Goal: Task Accomplishment & Management: Manage account settings

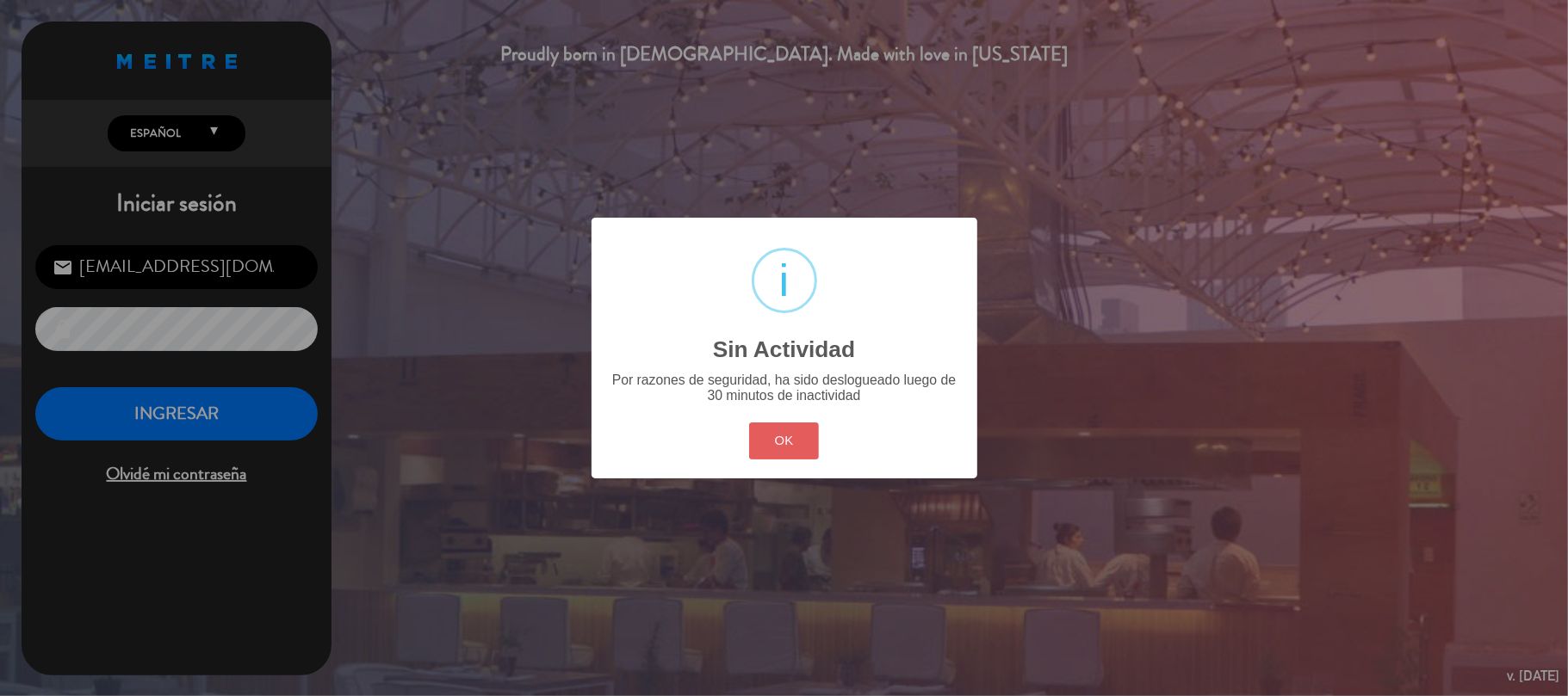
drag, startPoint x: 762, startPoint y: 441, endPoint x: 710, endPoint y: 436, distance: 52.2
click at [759, 441] on button "OK" at bounding box center [783, 441] width 70 height 37
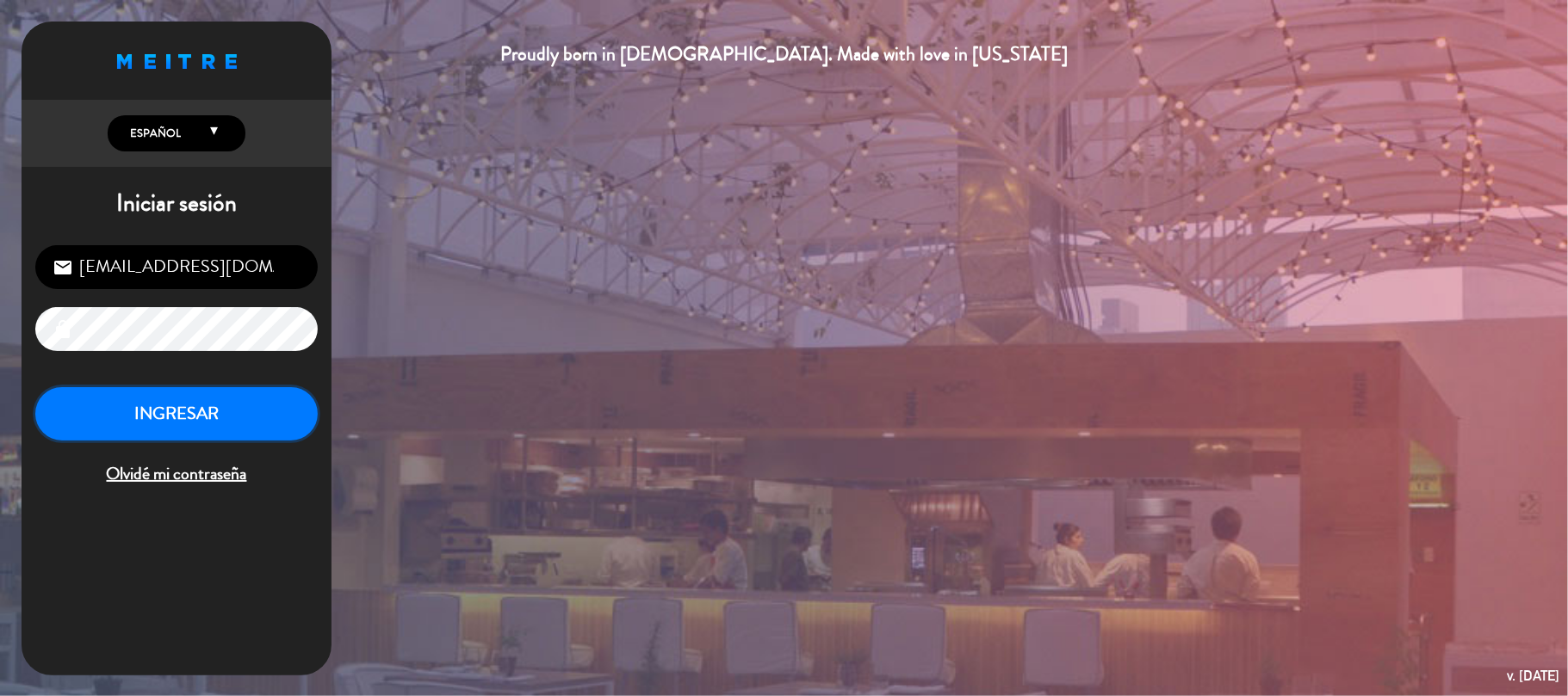
click at [165, 396] on button "INGRESAR" at bounding box center [176, 414] width 282 height 54
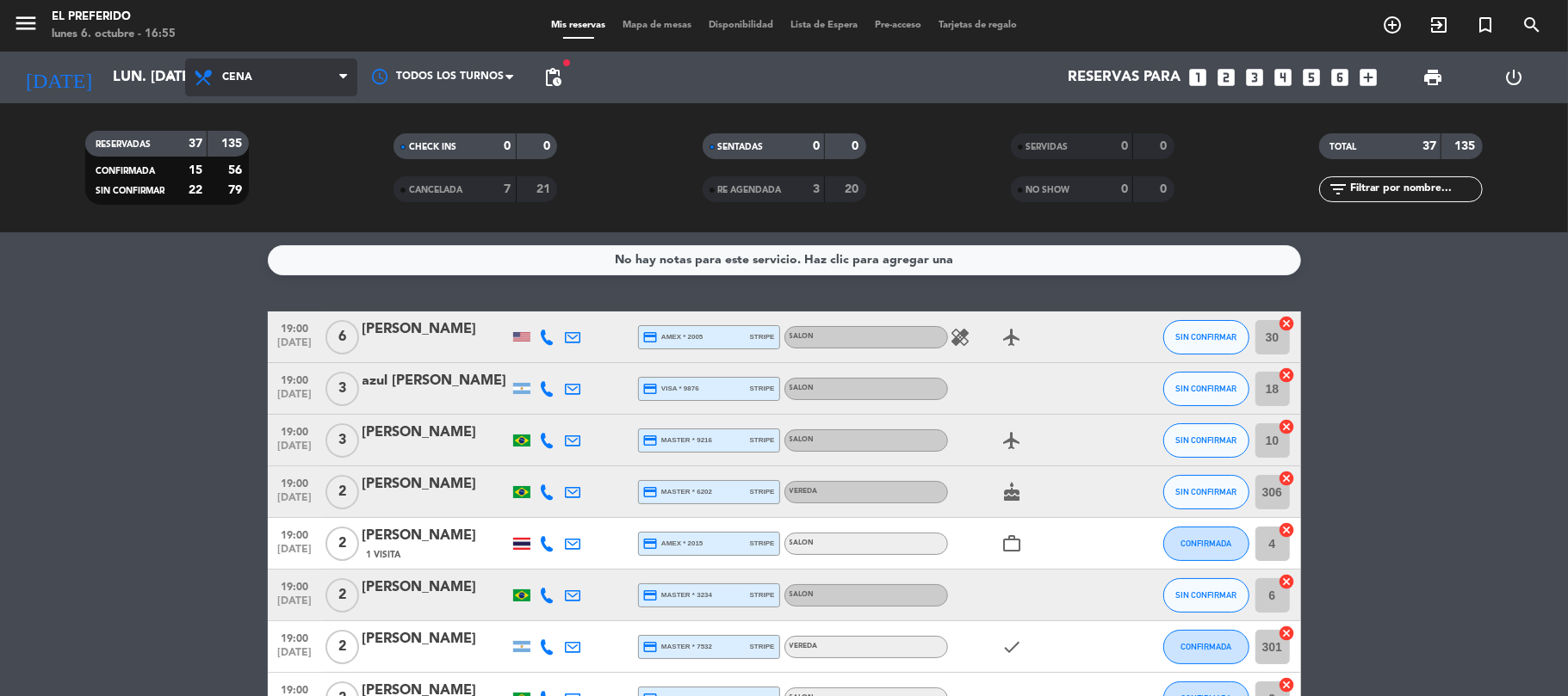
click at [207, 76] on icon at bounding box center [206, 77] width 25 height 21
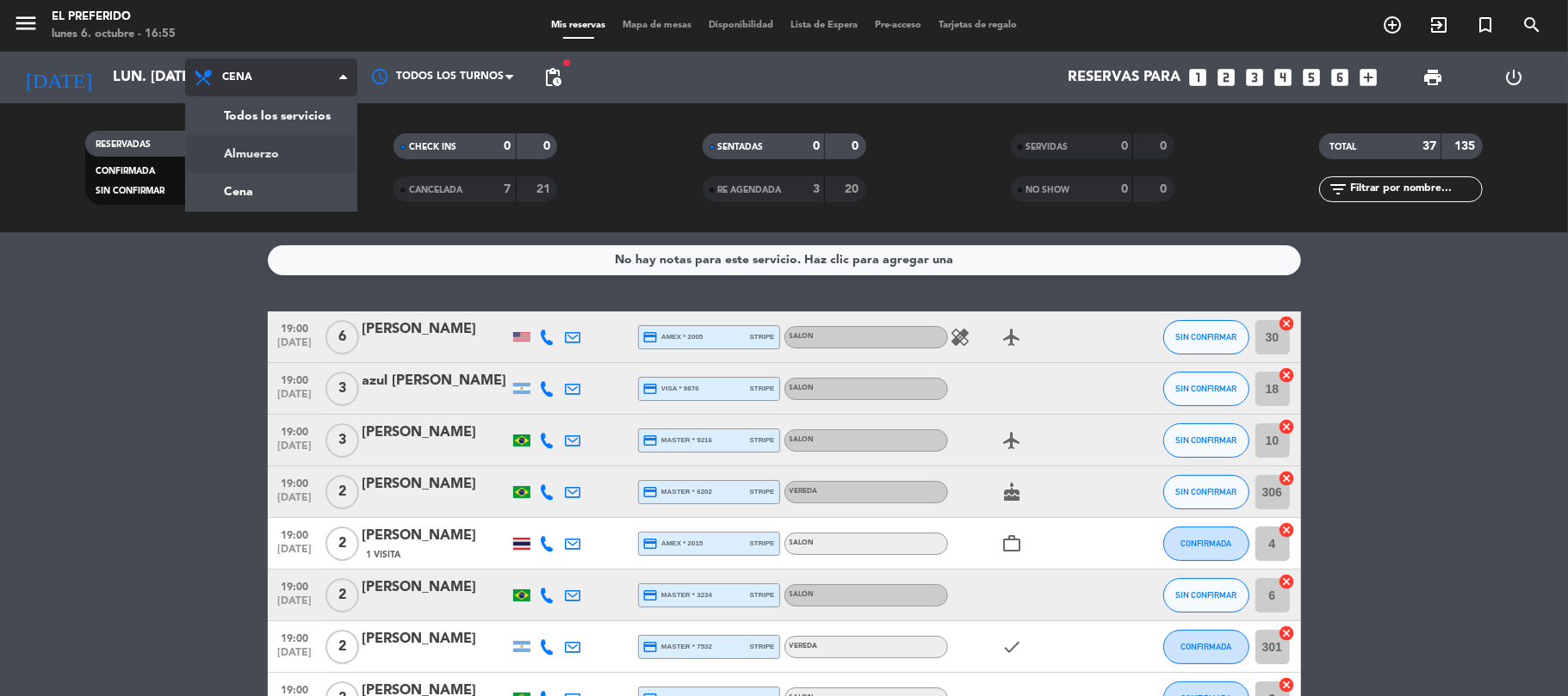
click at [253, 156] on div "menu El Preferido lunes 6. octubre - 16:55 Mis reservas Mapa de mesas Disponibi…" at bounding box center [784, 116] width 1568 height 232
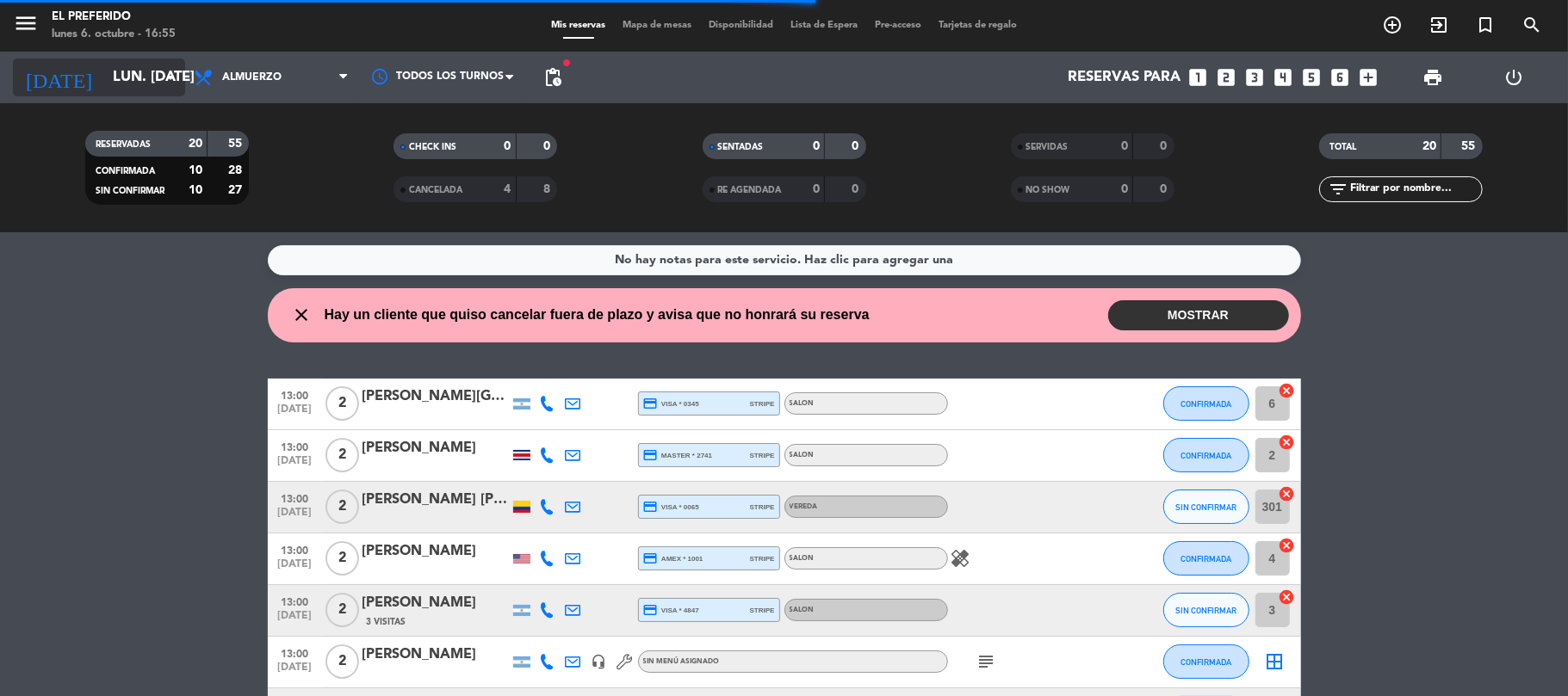
click at [140, 76] on input "lun. [DATE]" at bounding box center [197, 77] width 186 height 33
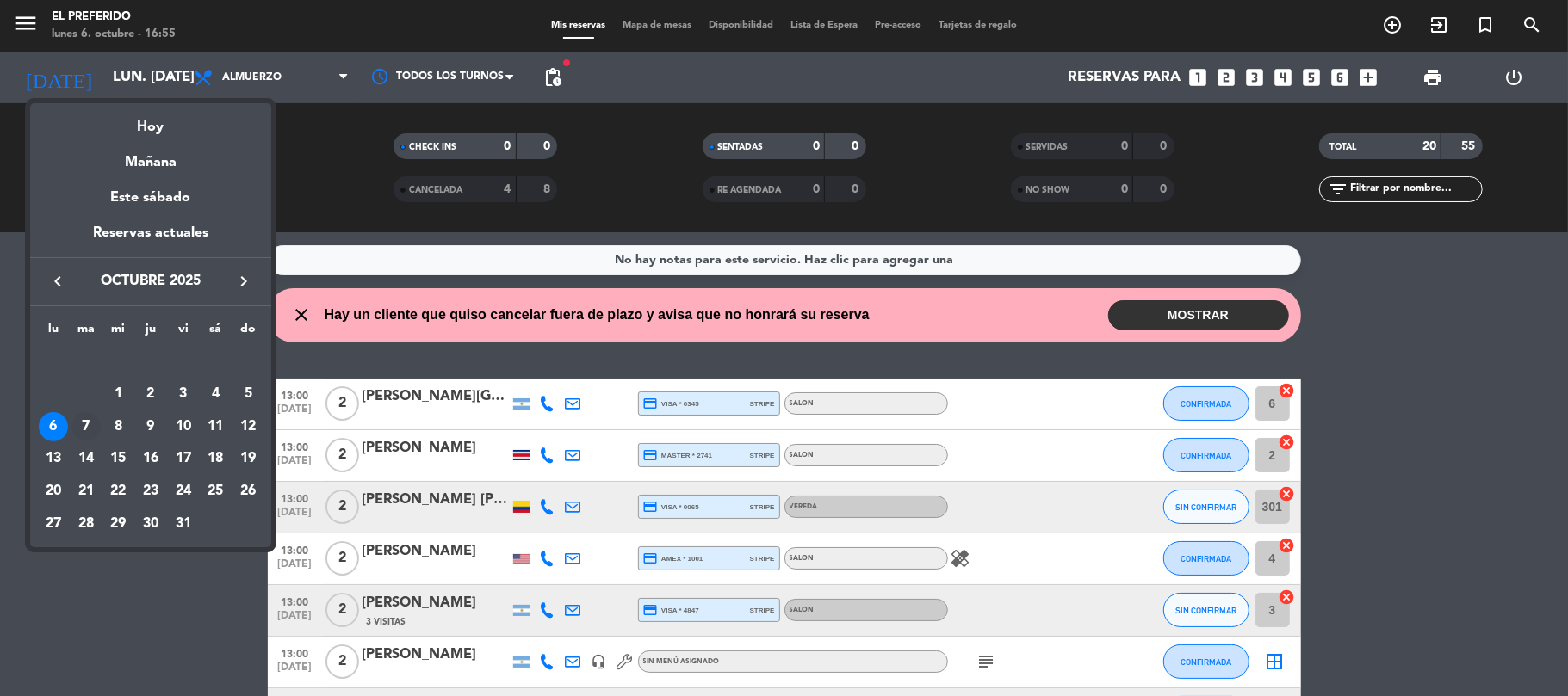
click at [93, 425] on div "7" at bounding box center [86, 426] width 30 height 30
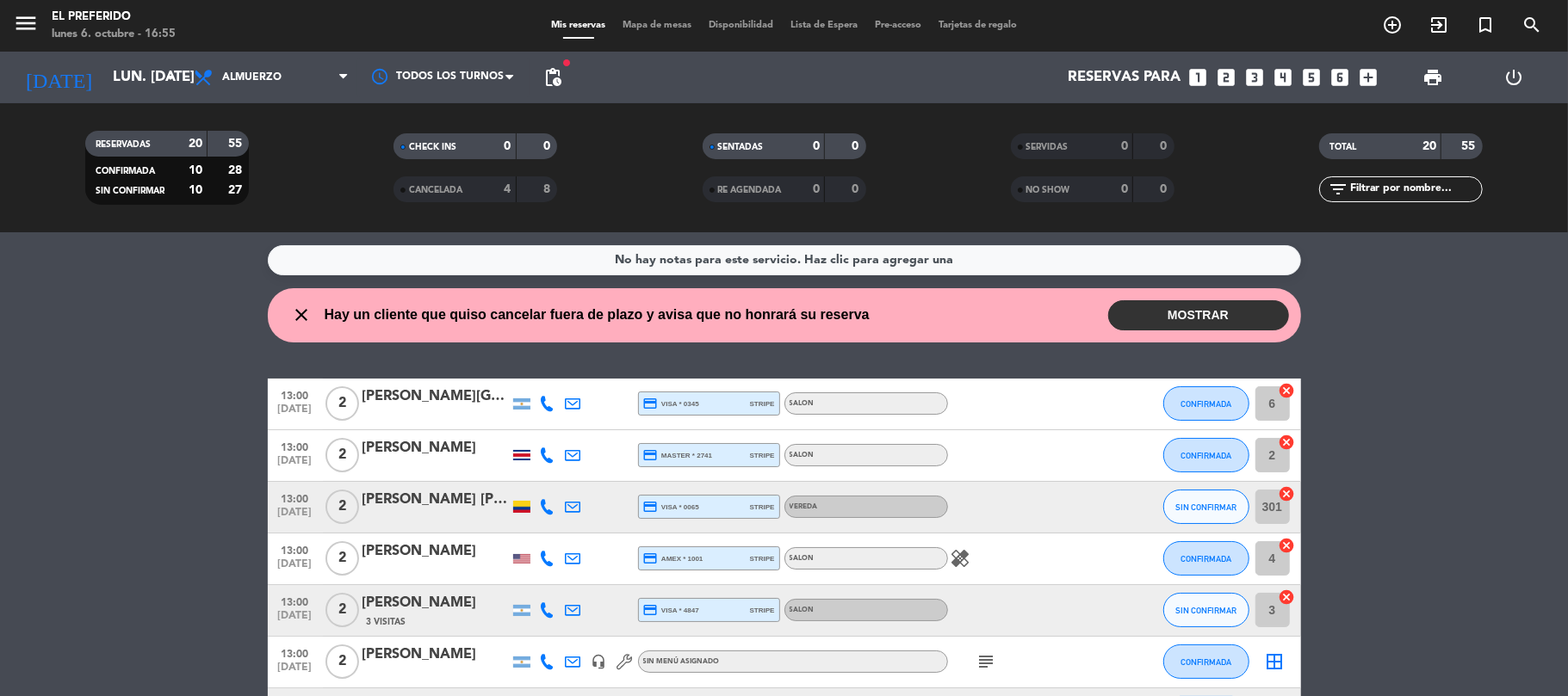
type input "[DATE] oct."
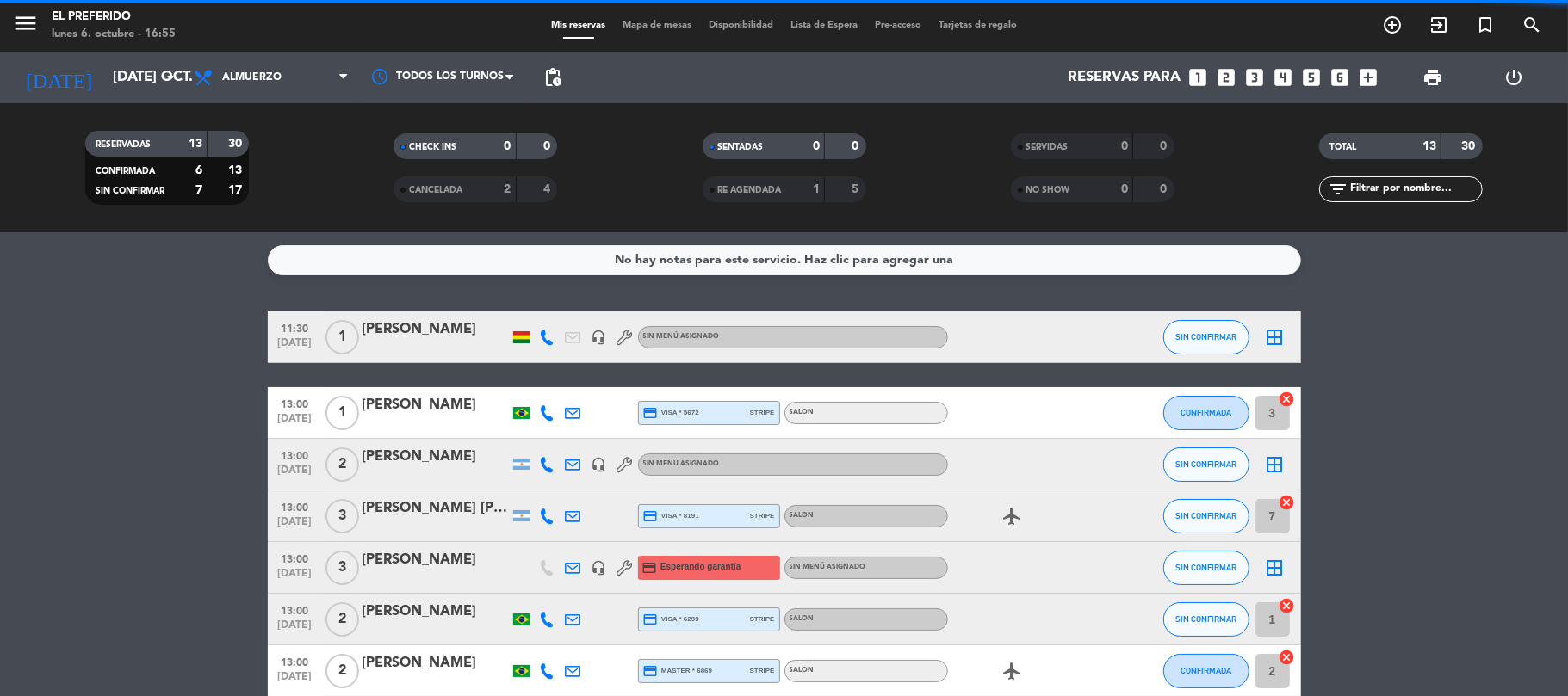
click at [428, 456] on div "[PERSON_NAME]" at bounding box center [435, 456] width 146 height 22
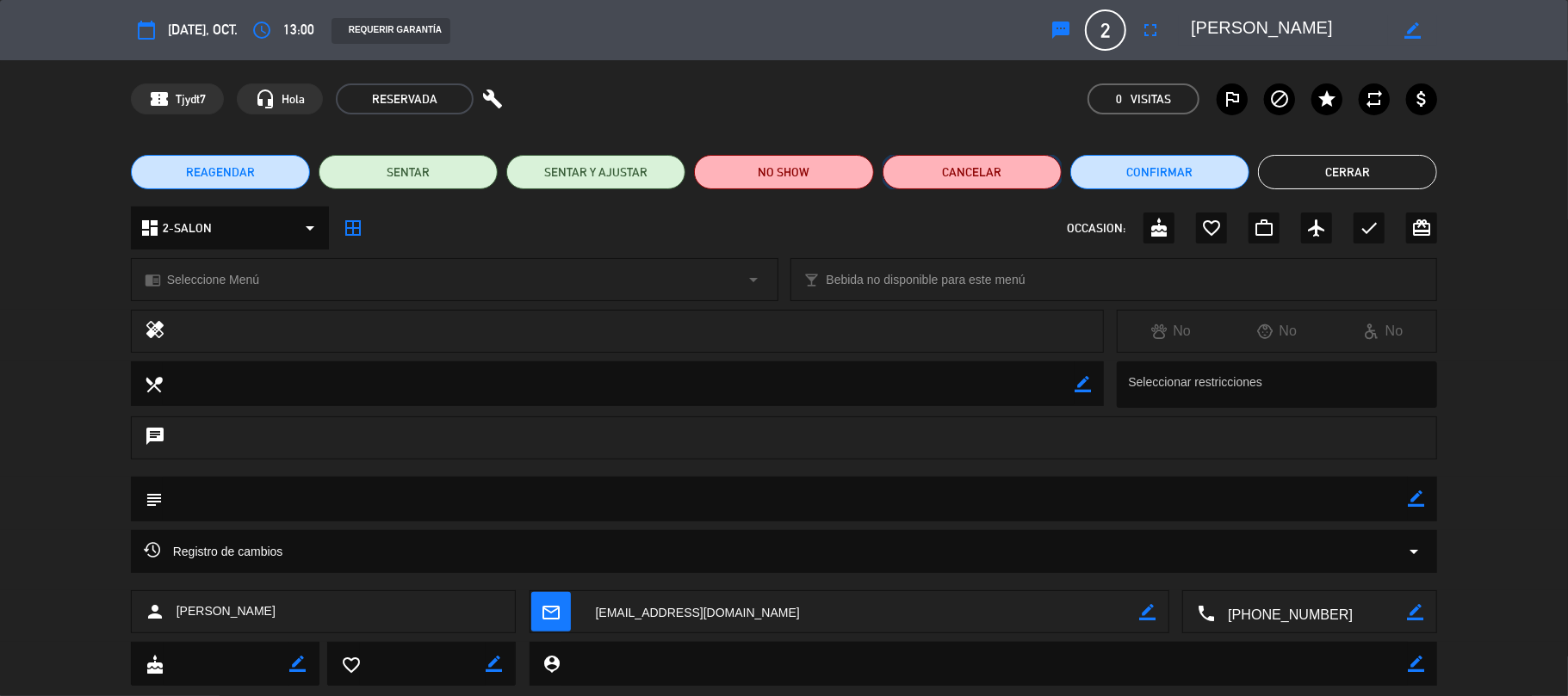
click at [954, 172] on button "Cancelar" at bounding box center [971, 172] width 179 height 34
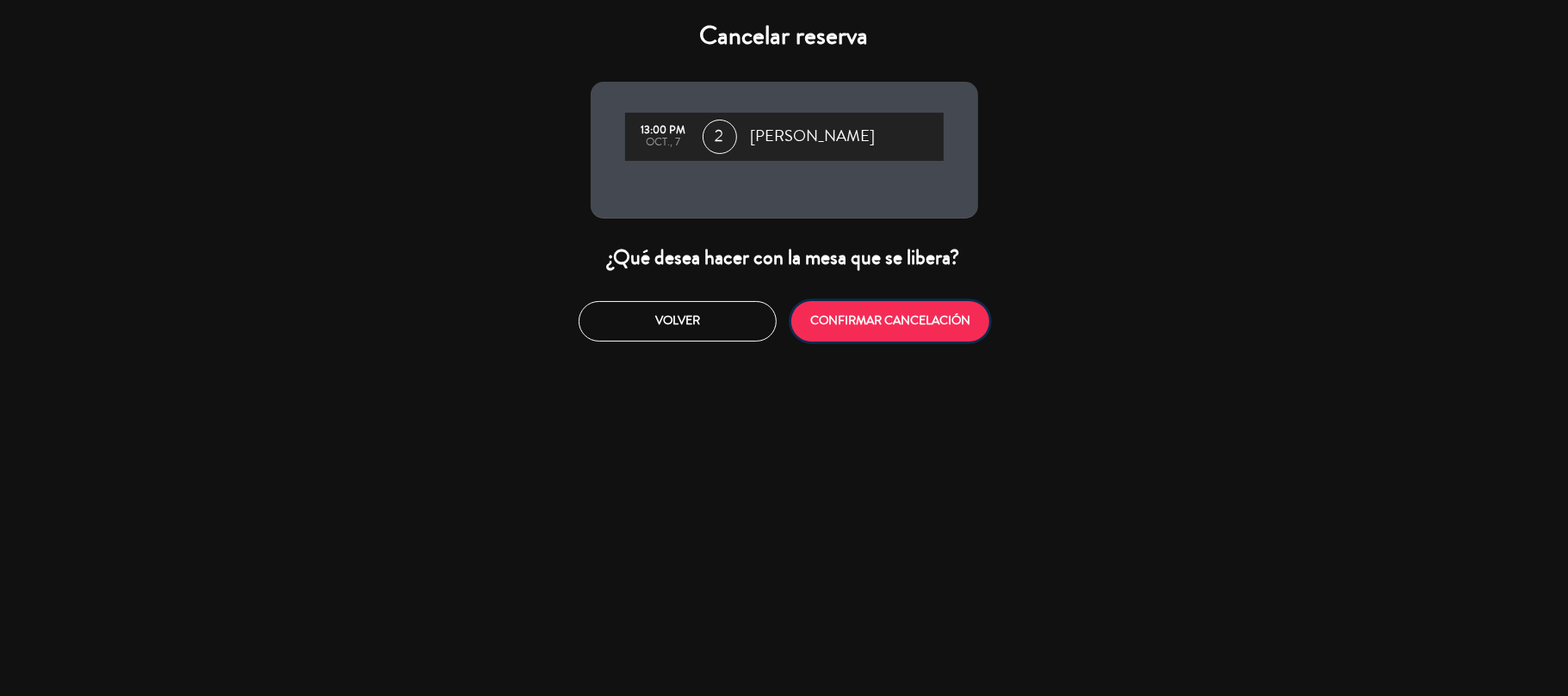
click at [859, 324] on button "CONFIRMAR CANCELACIÓN" at bounding box center [890, 321] width 198 height 40
